Goal: Task Accomplishment & Management: Manage account settings

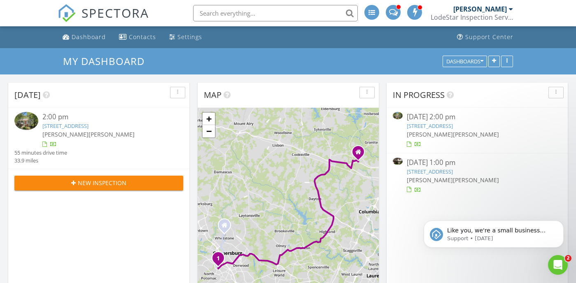
click at [89, 127] on link "103 Barnsfield Ct #227, Gaithersburg, MD 20878" at bounding box center [65, 125] width 46 height 7
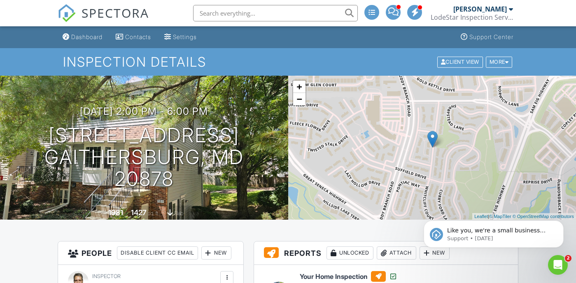
click at [127, 16] on span "SPECTORA" at bounding box center [116, 12] width 68 height 17
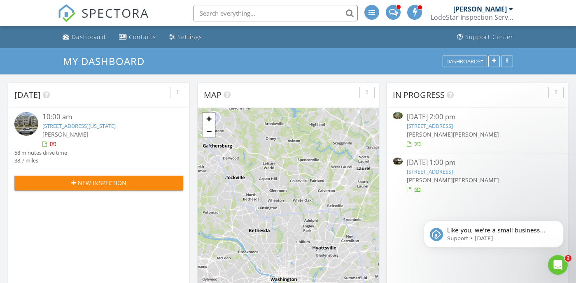
click at [101, 128] on link "[STREET_ADDRESS][US_STATE]" at bounding box center [78, 125] width 73 height 7
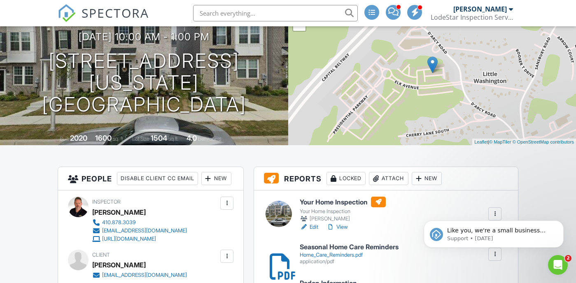
scroll to position [75, 0]
